Goal: Communication & Community: Answer question/provide support

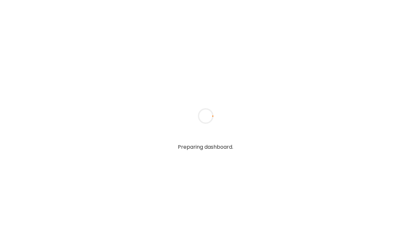
type textarea "**********"
type input "**********"
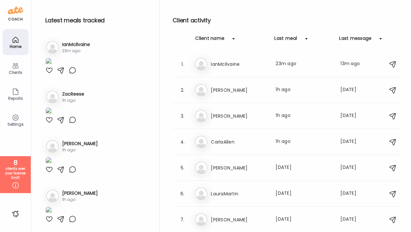
type input "**********"
click at [15, 71] on div "Clients" at bounding box center [15, 72] width 23 height 4
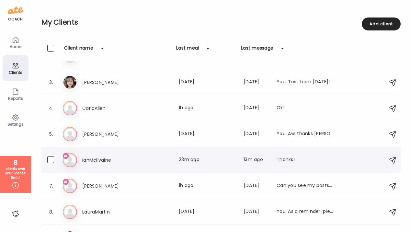
click at [101, 159] on h3 "IanMcIlvaine" at bounding box center [110, 160] width 57 height 8
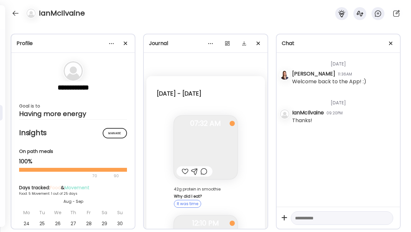
scroll to position [206, 0]
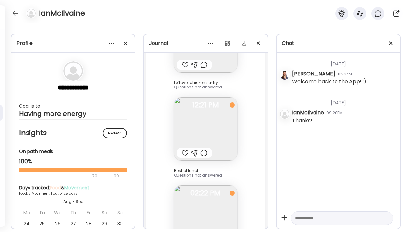
click at [198, 121] on img at bounding box center [205, 128] width 63 height 63
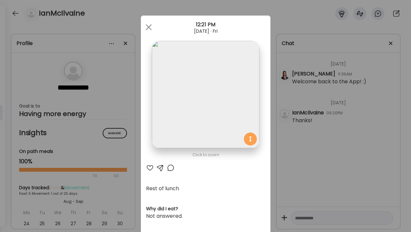
click at [289, 138] on div "Ate Coach Dashboard Wahoo! It’s official Take a moment to set up your Coach Pro…" at bounding box center [205, 116] width 411 height 232
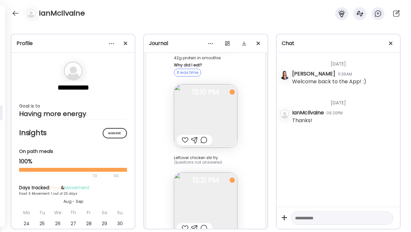
scroll to position [119, 0]
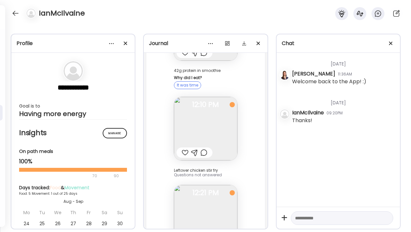
click at [205, 196] on span "12:21 PM" at bounding box center [205, 193] width 63 height 6
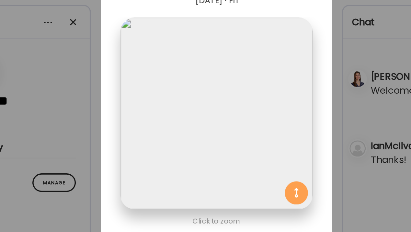
click at [306, 77] on div "Ate Coach Dashboard Wahoo! It’s official Take a moment to set up your Coach Pro…" at bounding box center [205, 116] width 411 height 232
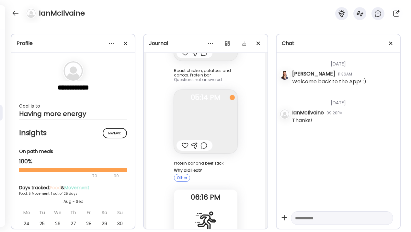
scroll to position [3197, 0]
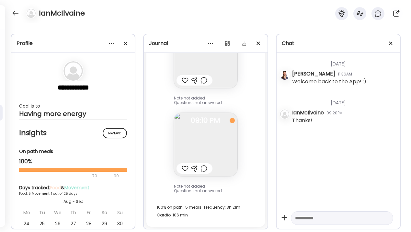
click at [223, 154] on img at bounding box center [205, 144] width 63 height 63
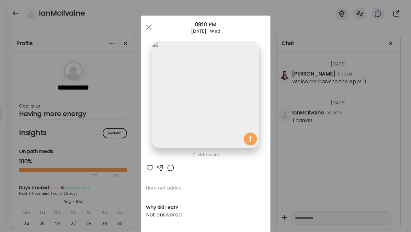
click at [323, 146] on div "Ate Coach Dashboard Wahoo! It’s official Take a moment to set up your Coach Pro…" at bounding box center [205, 116] width 411 height 232
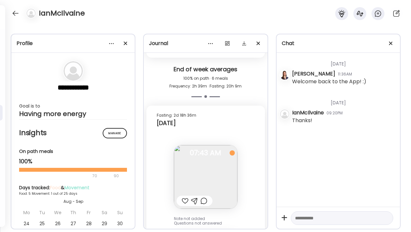
scroll to position [2712, 0]
click at [211, 182] on img at bounding box center [205, 177] width 63 height 63
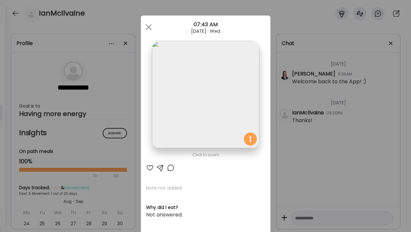
click at [320, 152] on div "Ate Coach Dashboard Wahoo! It’s official Take a moment to set up your Coach Pro…" at bounding box center [205, 116] width 411 height 232
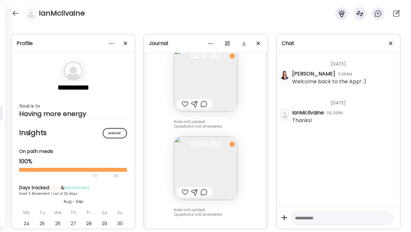
scroll to position [2527, 0]
click at [214, 172] on img at bounding box center [205, 168] width 63 height 63
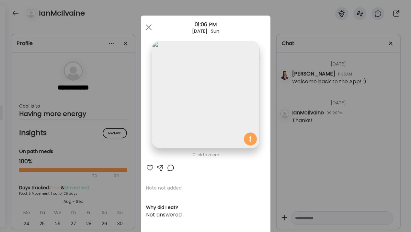
click at [301, 171] on div "Ate Coach Dashboard Wahoo! It’s official Take a moment to set up your Coach Pro…" at bounding box center [205, 116] width 411 height 232
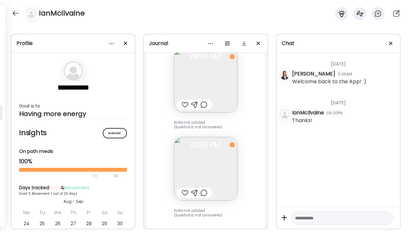
scroll to position [2413, 0]
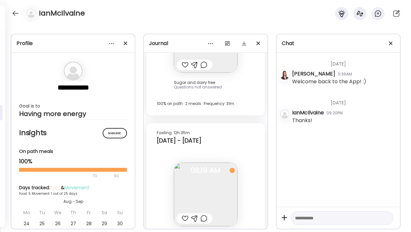
click at [207, 188] on img at bounding box center [205, 194] width 63 height 63
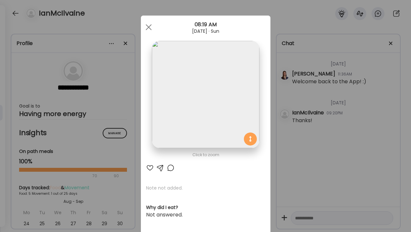
click at [304, 112] on div "Ate Coach Dashboard Wahoo! It’s official Take a moment to set up your Coach Pro…" at bounding box center [205, 116] width 411 height 232
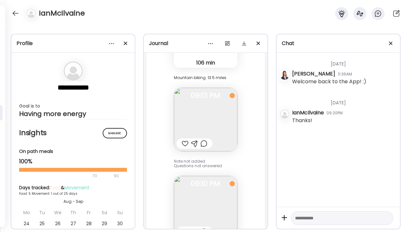
scroll to position [3197, 0]
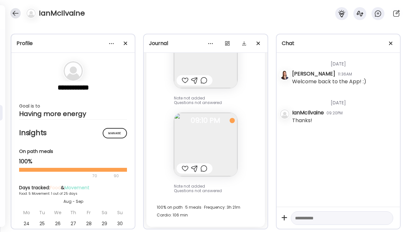
click at [14, 14] on div at bounding box center [15, 13] width 10 height 10
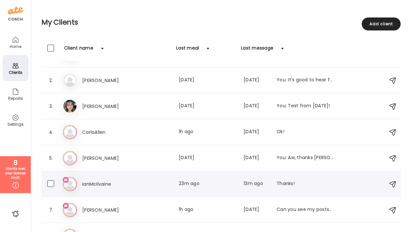
click at [89, 189] on div "Ia IanMcIlvaine Last meal: 23m ago Last message: 13m ago Thanks!" at bounding box center [222, 184] width 318 height 14
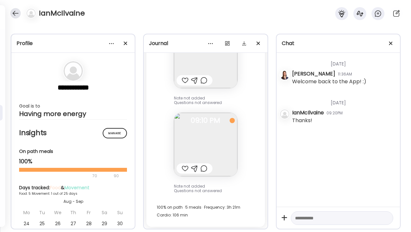
click at [16, 14] on div at bounding box center [15, 13] width 10 height 10
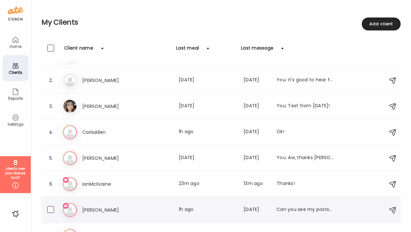
click at [105, 216] on div "Je [PERSON_NAME] Last meal: 1h ago Last message: [DATE] Can you see my posts? J…" at bounding box center [222, 210] width 318 height 14
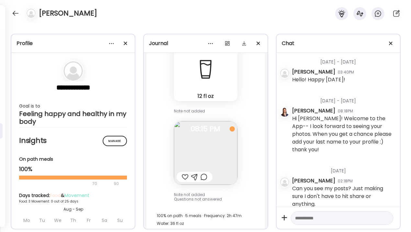
scroll to position [2926, 0]
click at [308, 216] on textarea at bounding box center [336, 218] width 82 height 8
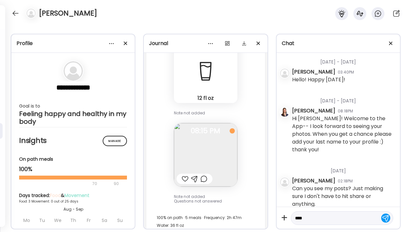
type textarea "****"
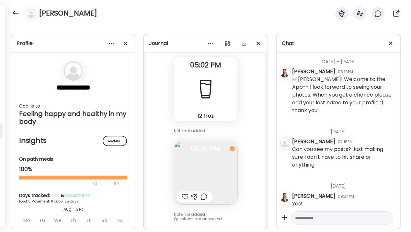
scroll to position [2888, 0]
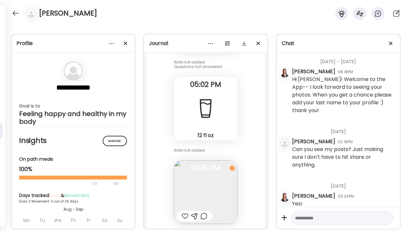
click at [214, 177] on img at bounding box center [205, 191] width 63 height 63
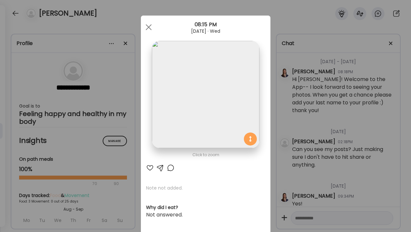
click at [310, 154] on div "Ate Coach Dashboard Wahoo! It’s official Take a moment to set up your Coach Pro…" at bounding box center [205, 116] width 411 height 232
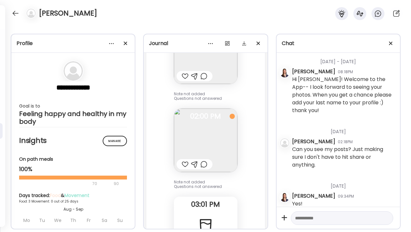
scroll to position [2926, 0]
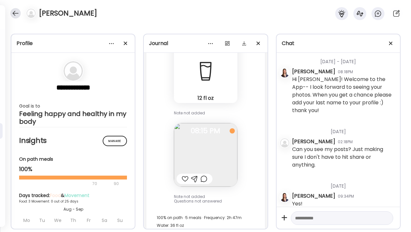
click at [17, 12] on div at bounding box center [15, 13] width 10 height 10
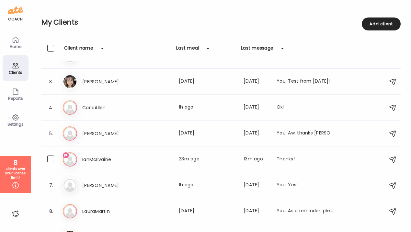
scroll to position [44, 0]
click at [106, 158] on h3 "IanMcIlvaine" at bounding box center [110, 159] width 57 height 8
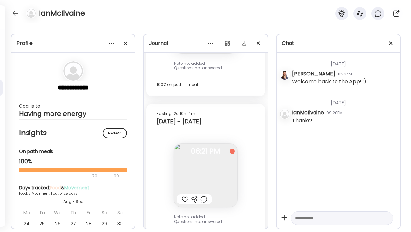
scroll to position [1627, 0]
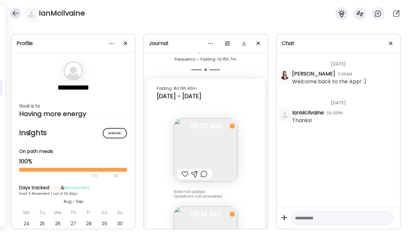
click at [16, 9] on div at bounding box center [15, 13] width 10 height 10
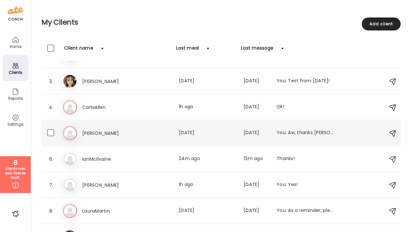
scroll to position [294, 0]
